Goal: Information Seeking & Learning: Learn about a topic

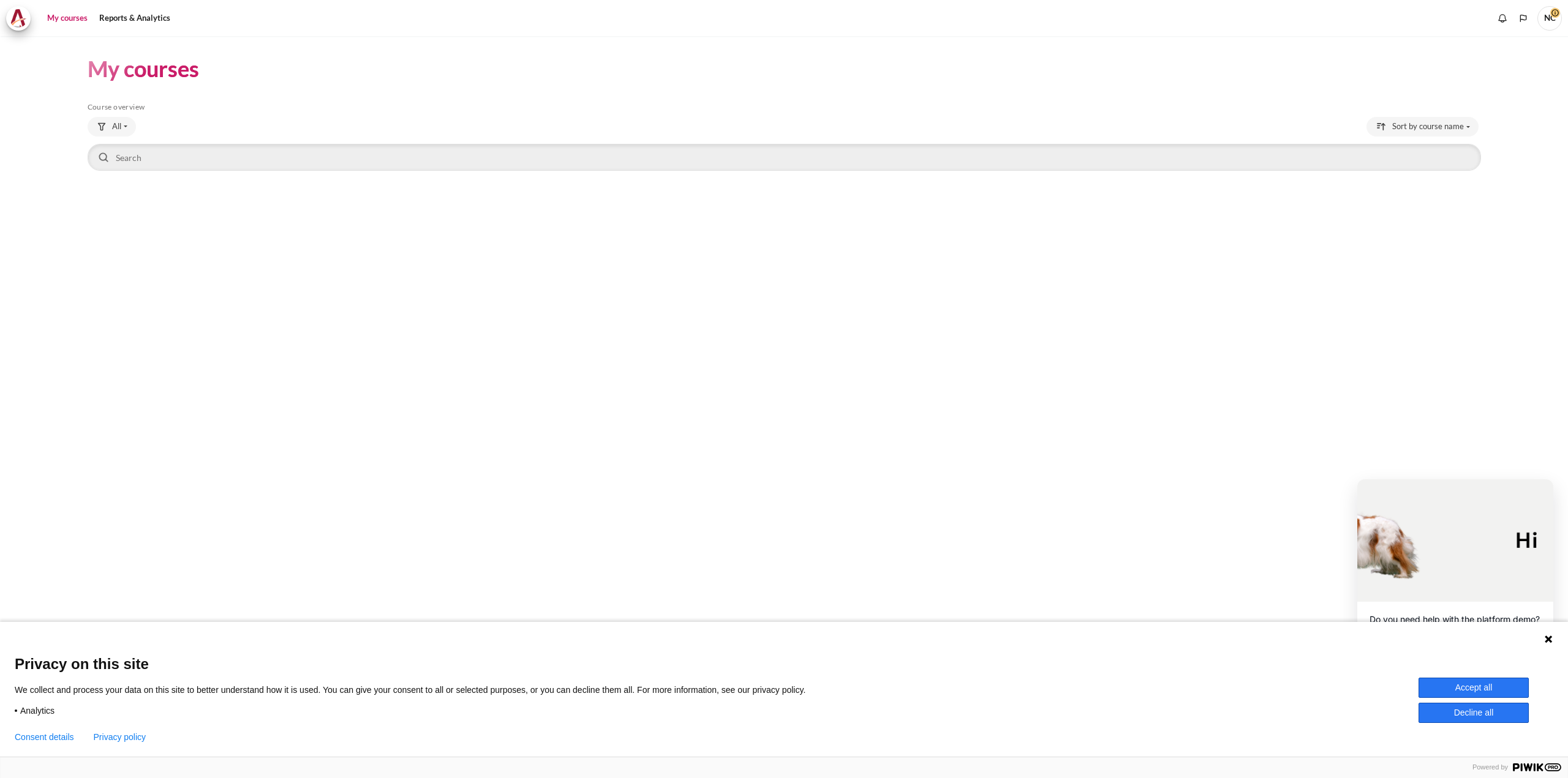
click at [1547, 642] on icon at bounding box center [1548, 639] width 9 height 9
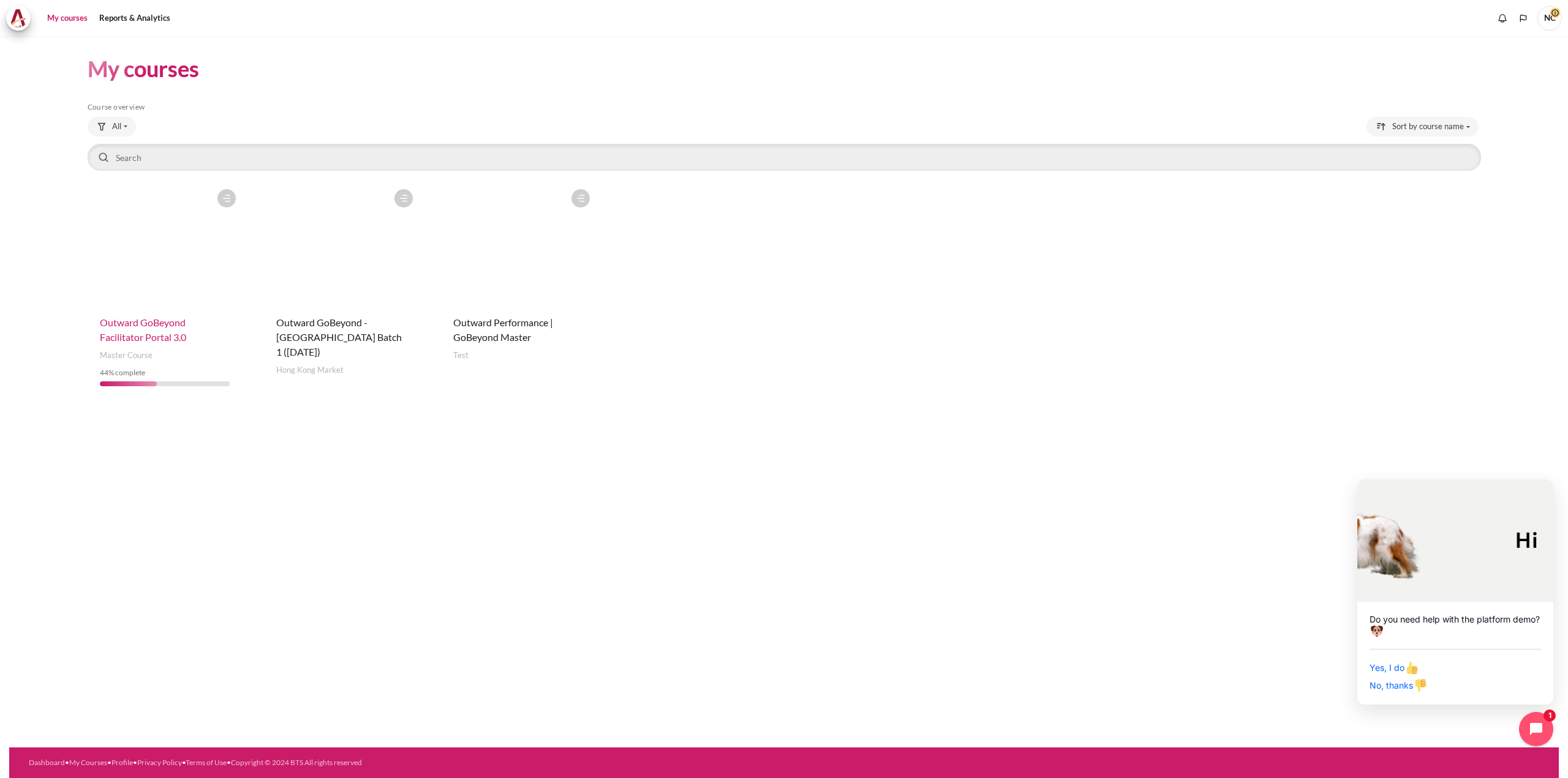
click at [161, 339] on span "Outward GoBeyond Facilitator Portal 3.0" at bounding box center [142, 330] width 86 height 27
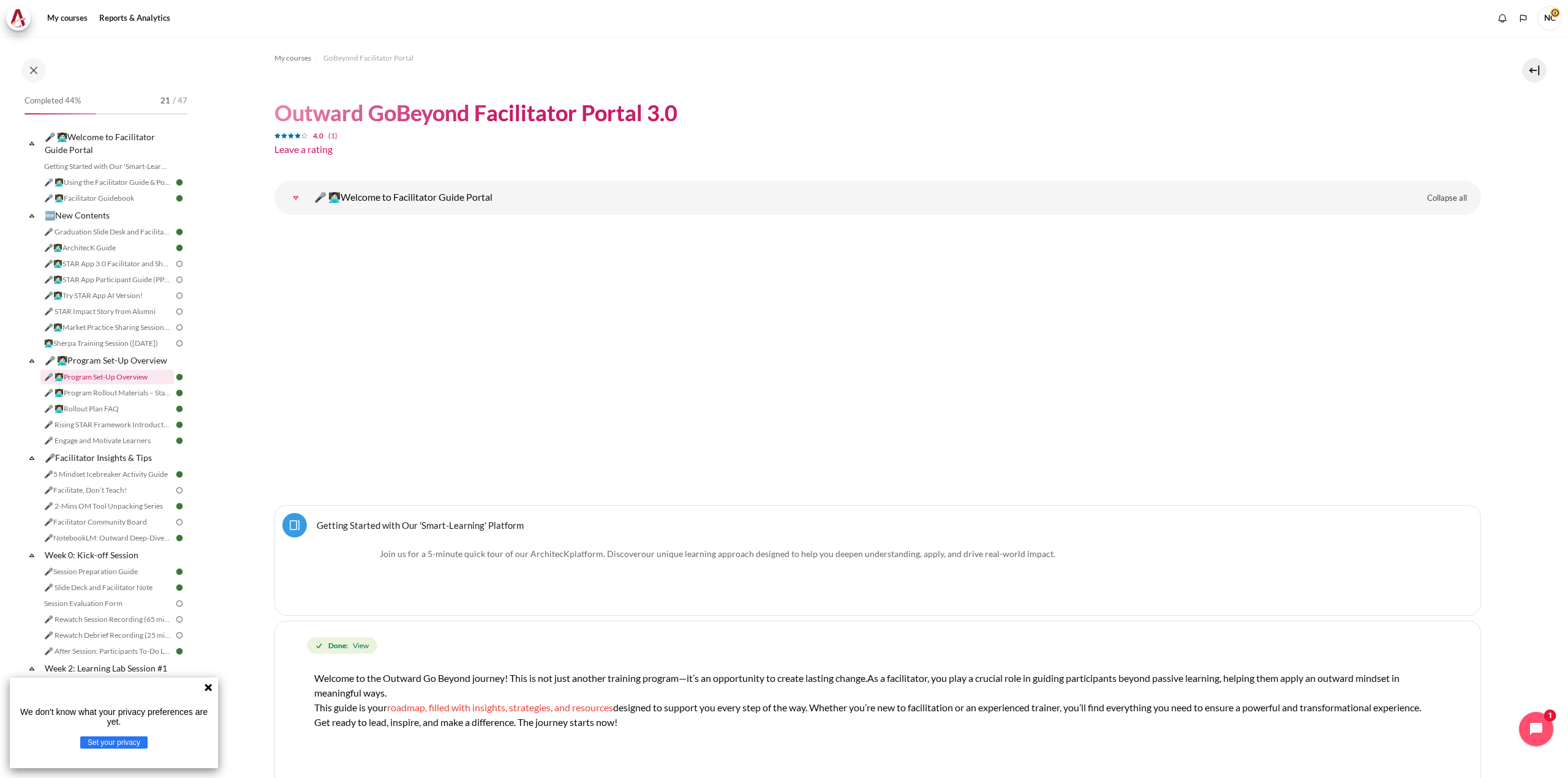
click at [100, 384] on link "🎤 👩🏻‍💻Program Set-Up Overview" at bounding box center [107, 377] width 134 height 14
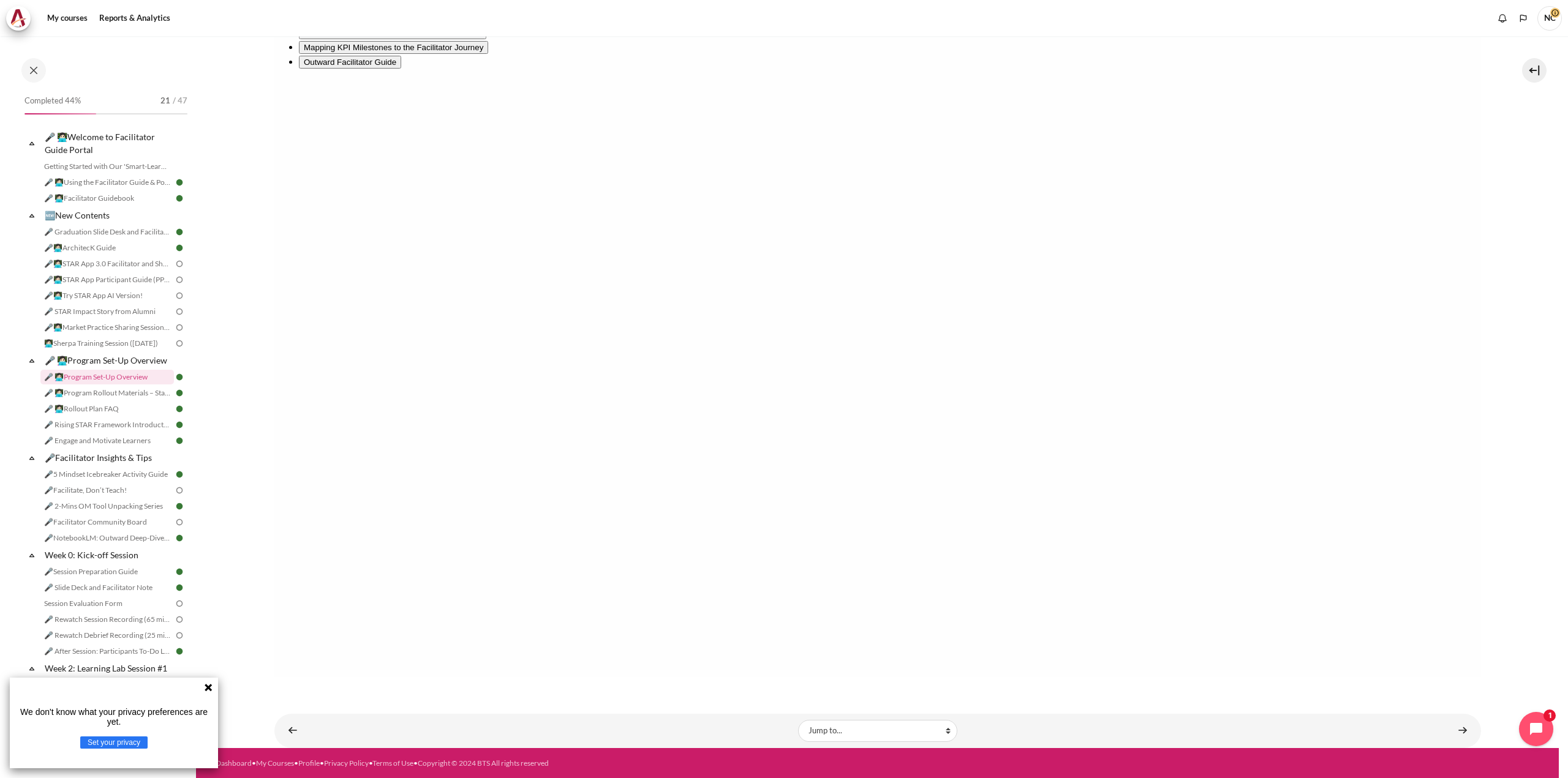
scroll to position [65, 0]
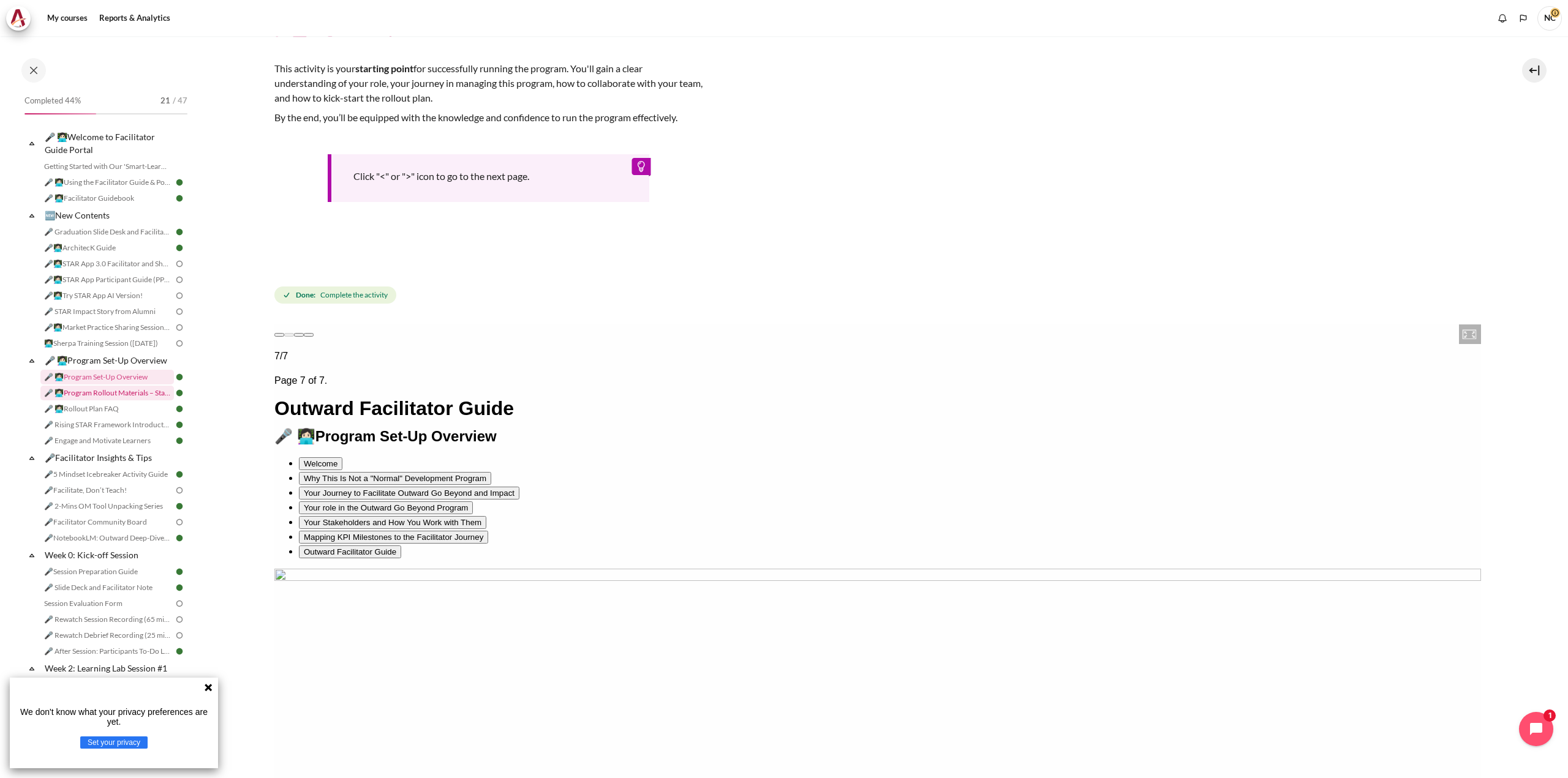
click at [90, 400] on link "🎤 👩🏻‍💻Program Rollout Materials – Starter Kit" at bounding box center [107, 392] width 134 height 14
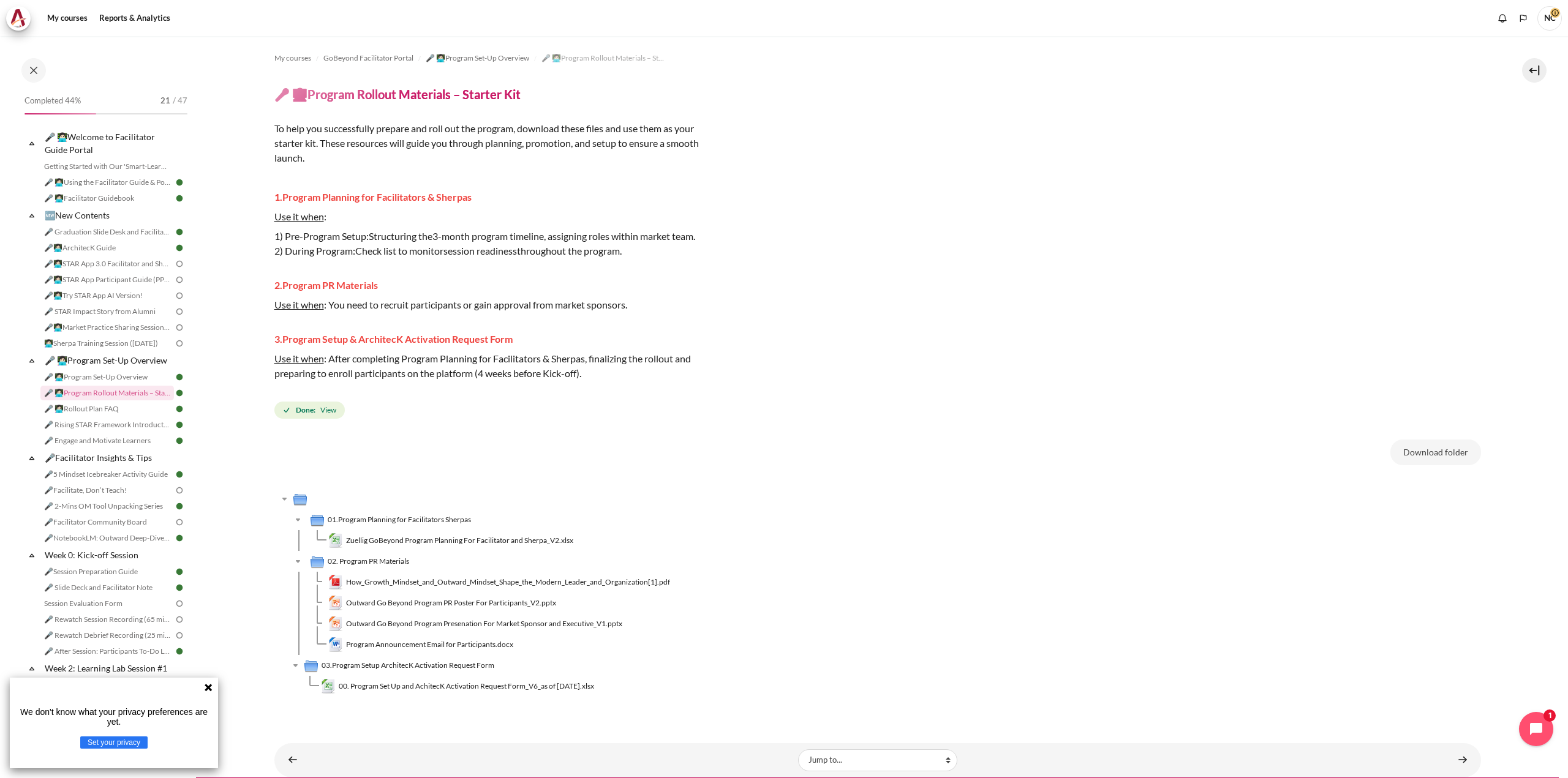
click at [207, 690] on icon at bounding box center [208, 688] width 8 height 8
